Goal: Check status: Check status

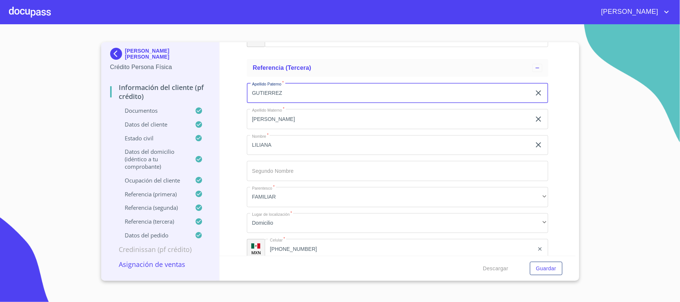
click at [25, 8] on div at bounding box center [30, 12] width 42 height 24
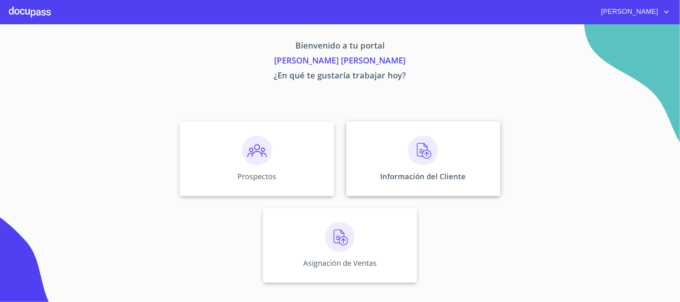
click at [421, 150] on img at bounding box center [423, 151] width 30 height 30
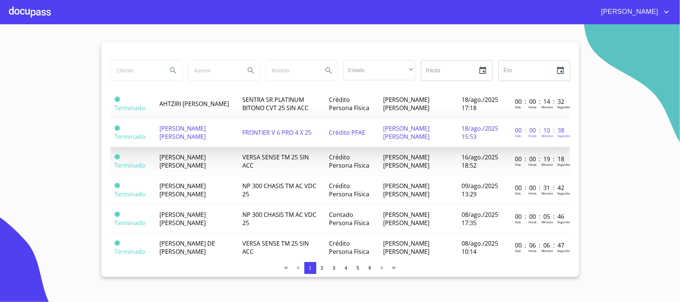
scroll to position [448, 0]
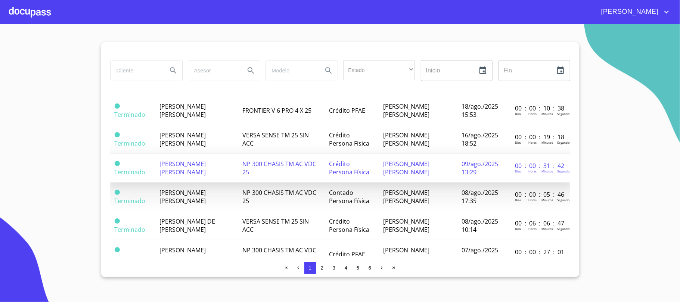
click at [230, 183] on td "[PERSON_NAME] [PERSON_NAME]" at bounding box center [196, 168] width 83 height 29
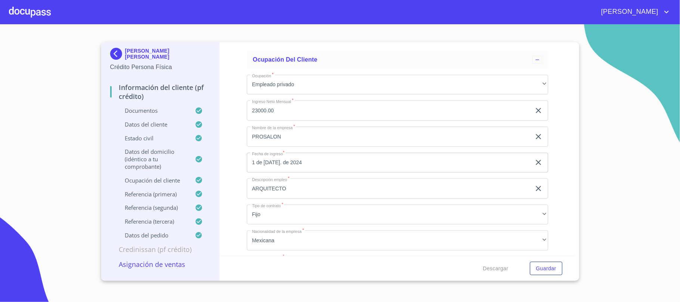
click at [129, 110] on p "Documentos" at bounding box center [152, 110] width 85 height 7
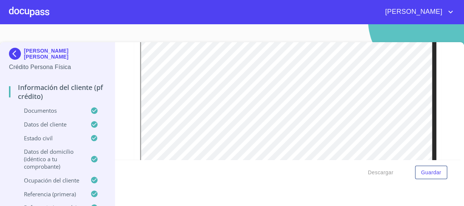
scroll to position [149, 0]
